Goal: Information Seeking & Learning: Find specific fact

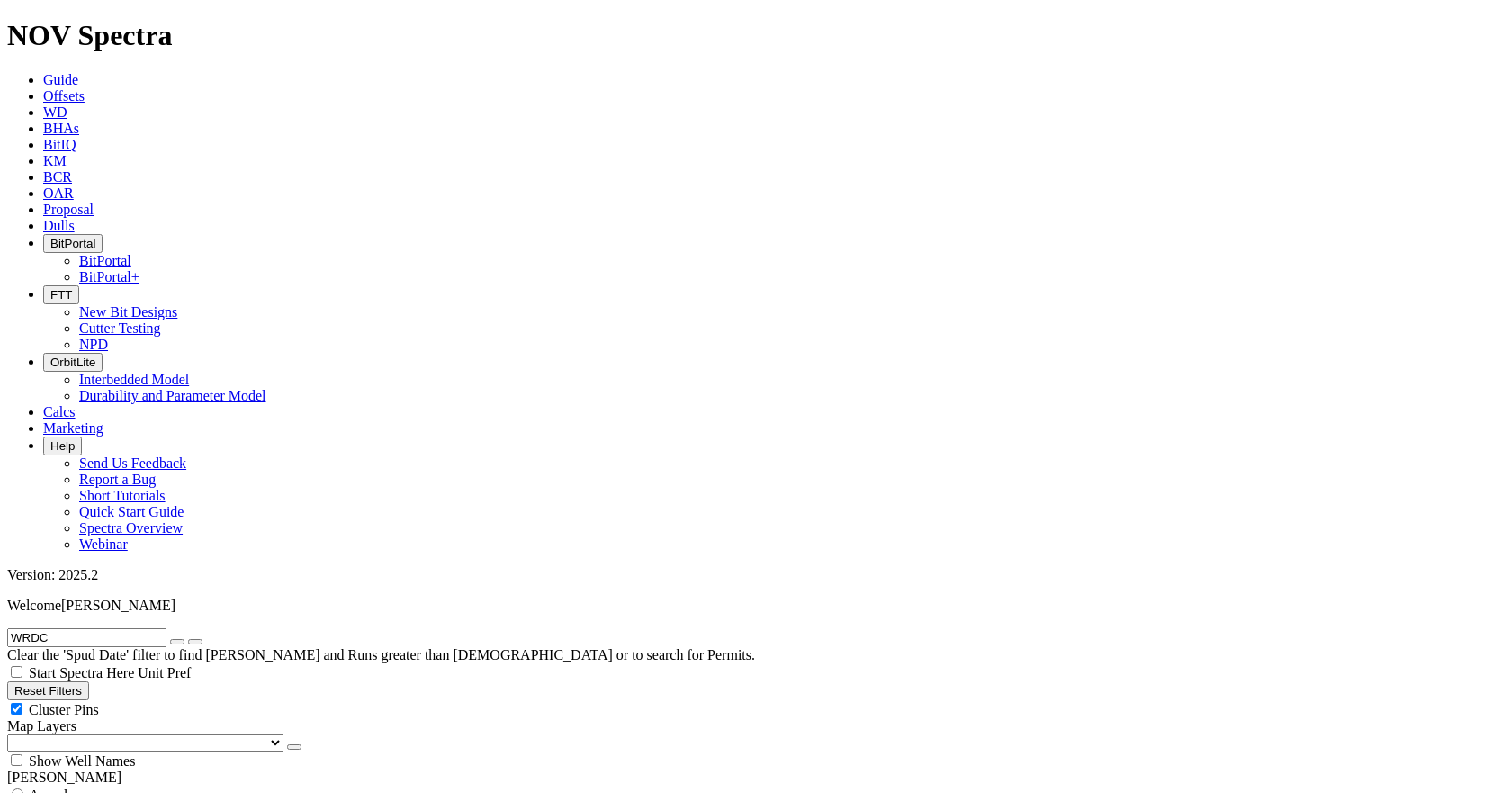
scroll to position [324, 0]
click at [84, 88] on span "Offsets" at bounding box center [64, 96] width 41 height 15
click at [165, 629] on input "WRDC" at bounding box center [87, 638] width 159 height 19
type input "W"
paste input "A240410"
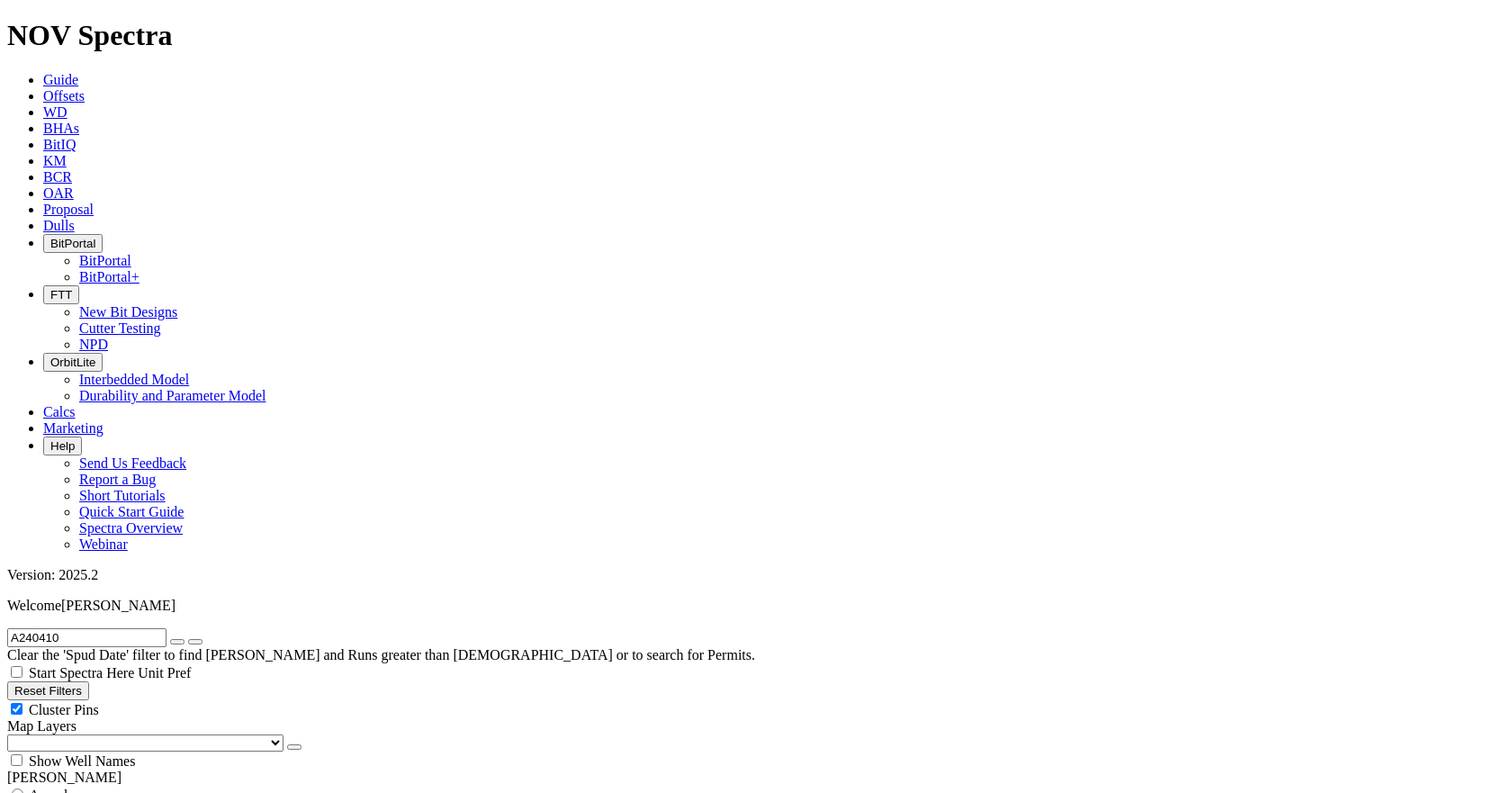
scroll to position [684, 0]
type input "A240410"
click at [177, 642] on icon "button" at bounding box center [177, 642] width 0 height 0
click at [94, 629] on input "text" at bounding box center [87, 638] width 159 height 19
click at [79, 681] on button "Reset Filters" at bounding box center [48, 691] width 82 height 19
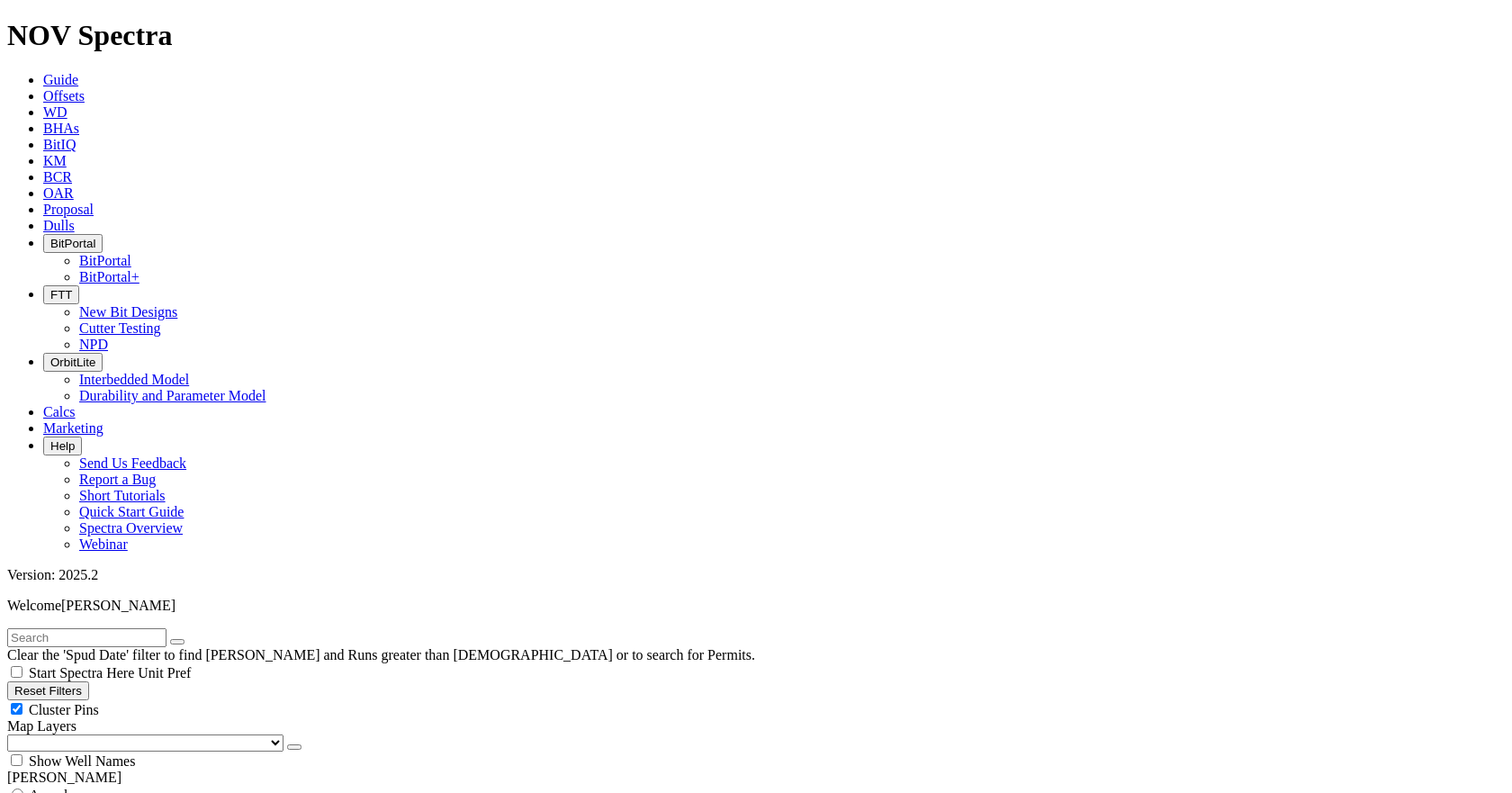
type input "[DATE]"
